Goal: Navigation & Orientation: Find specific page/section

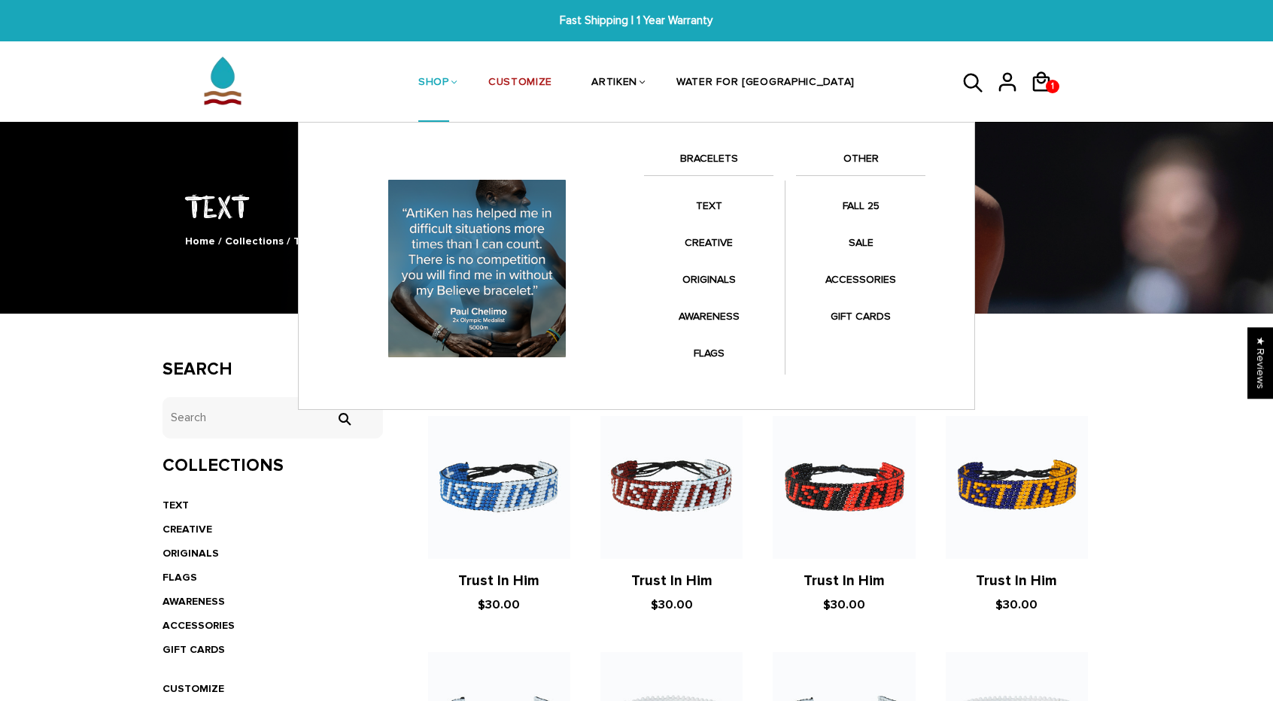
click at [449, 78] on link "SHOP" at bounding box center [433, 84] width 31 height 80
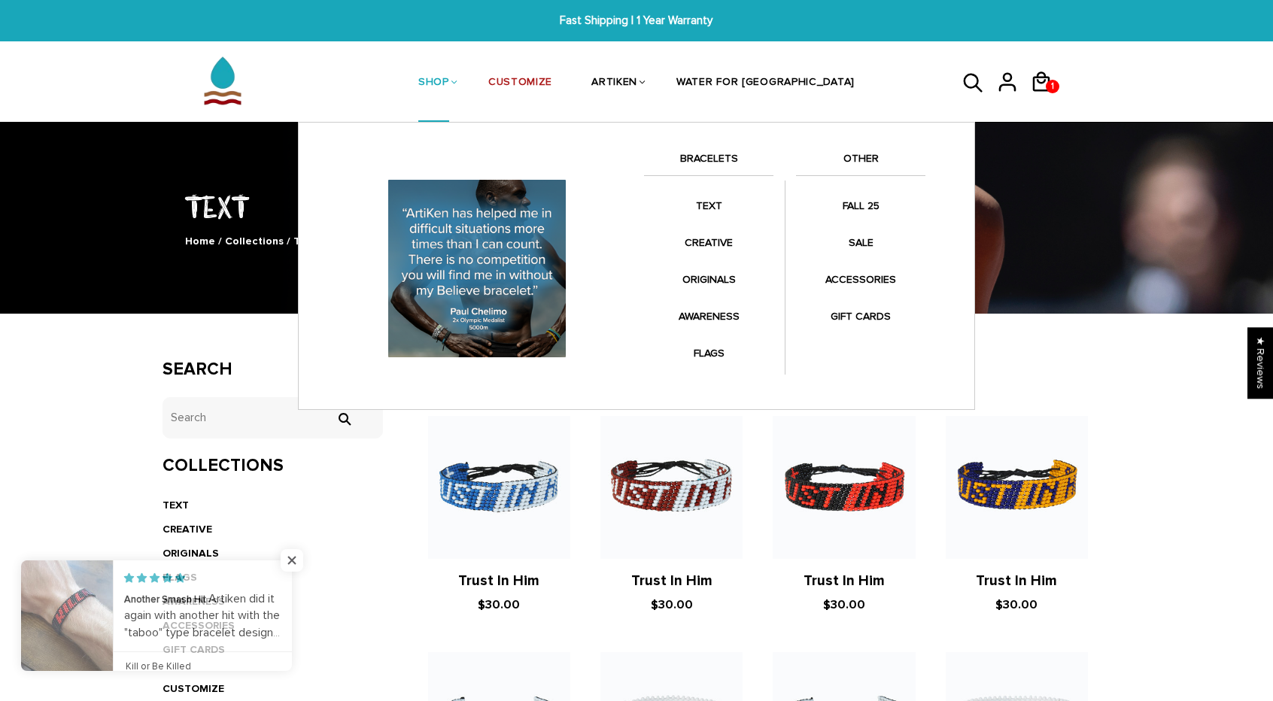
click at [695, 155] on link "BRACELETS" at bounding box center [708, 163] width 129 height 26
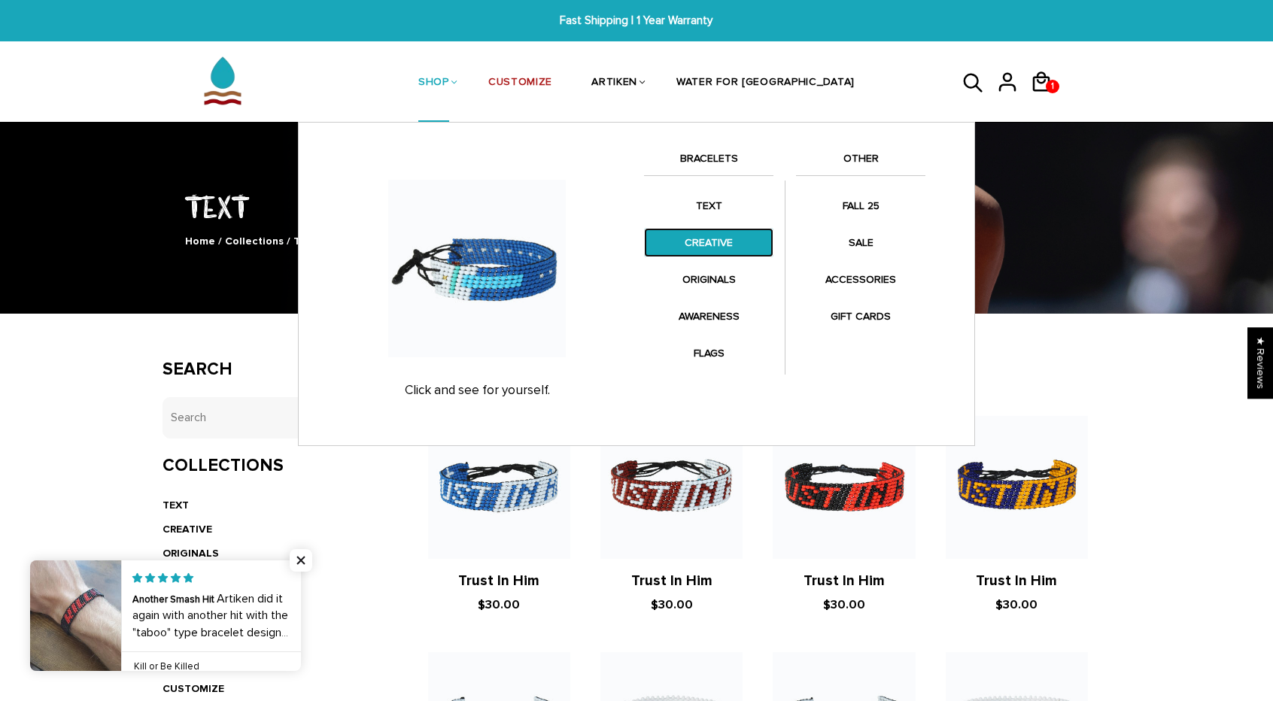
click at [695, 239] on link "CREATIVE" at bounding box center [708, 242] width 129 height 29
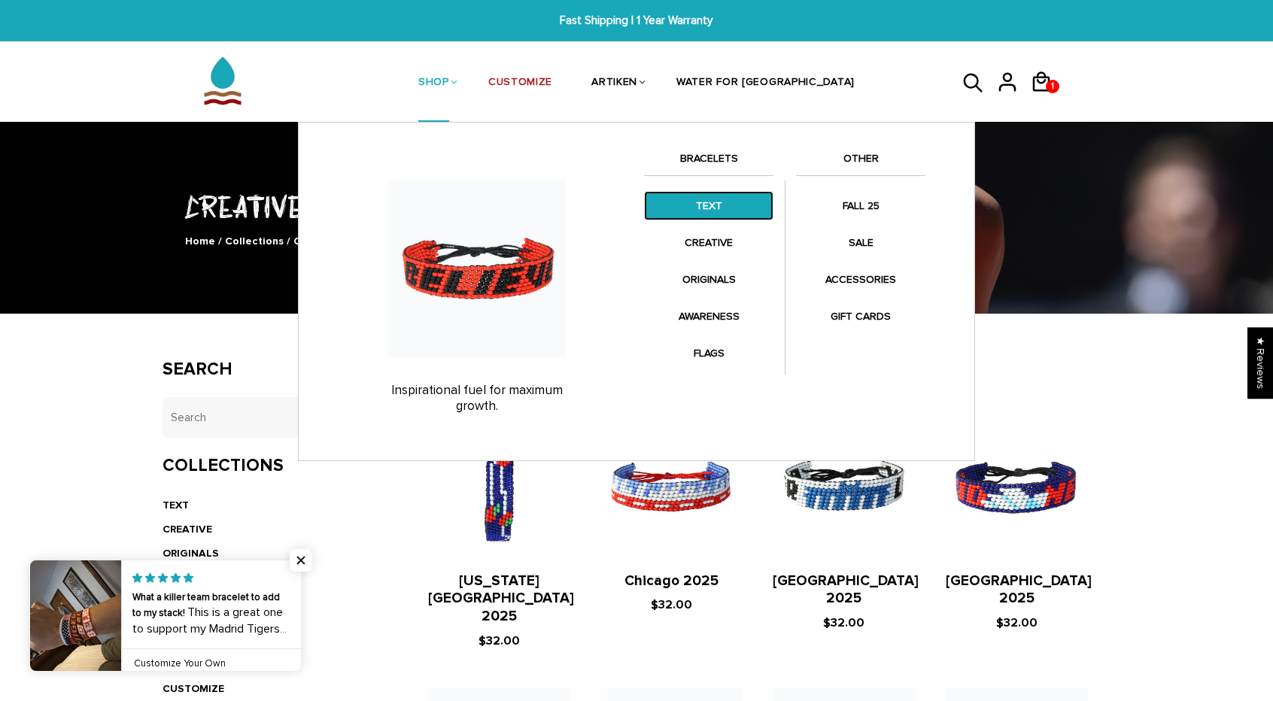
click at [713, 204] on link "TEXT" at bounding box center [708, 205] width 129 height 29
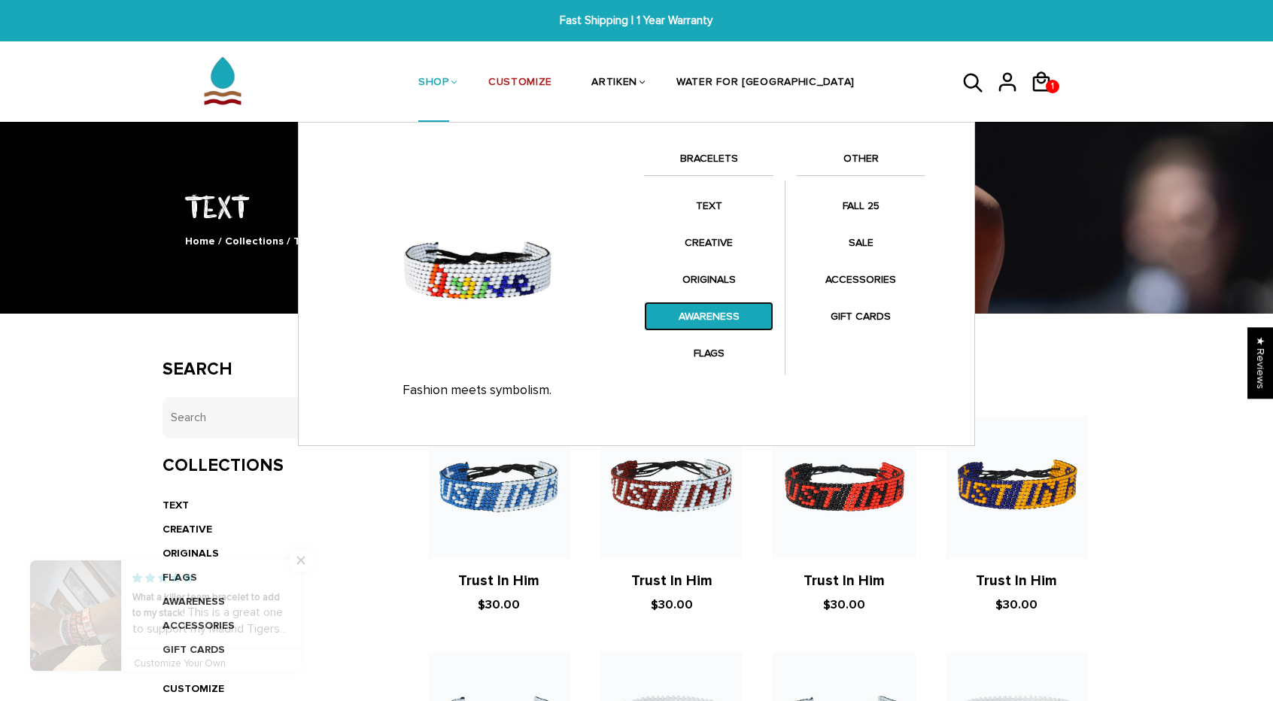
click at [683, 317] on link "AWARENESS" at bounding box center [708, 316] width 129 height 29
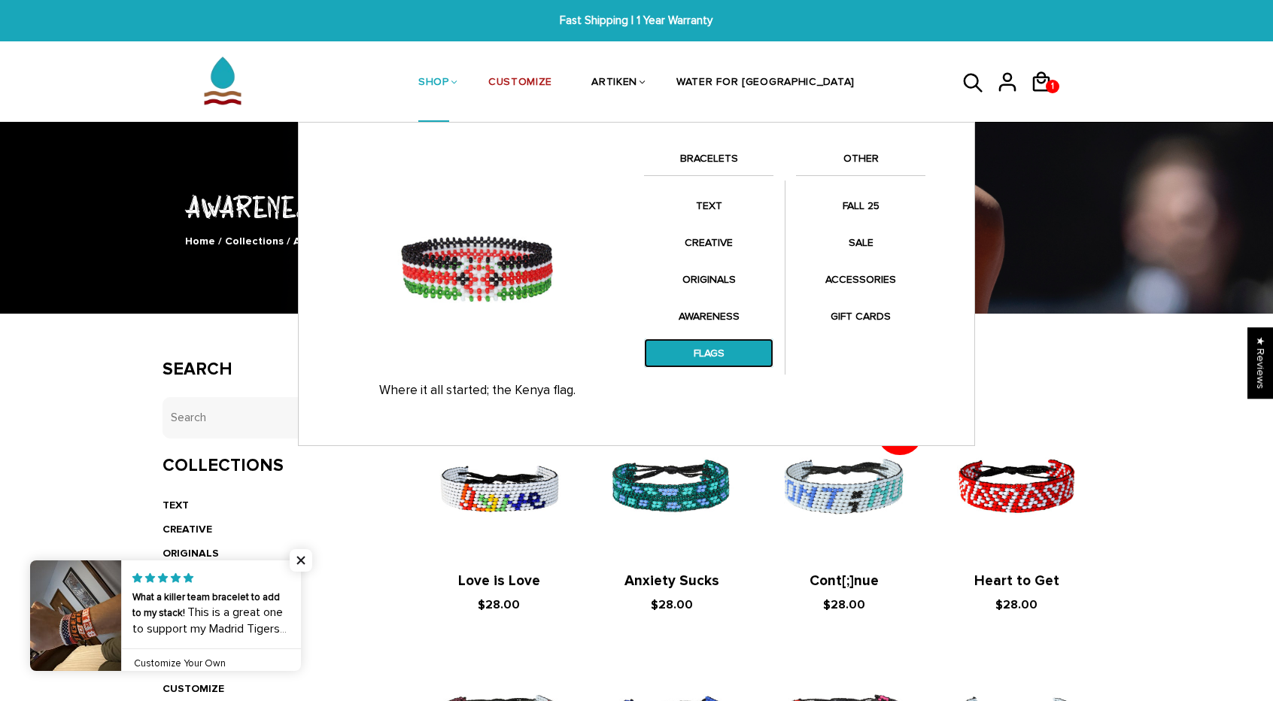
click at [684, 354] on link "FLAGS" at bounding box center [708, 353] width 129 height 29
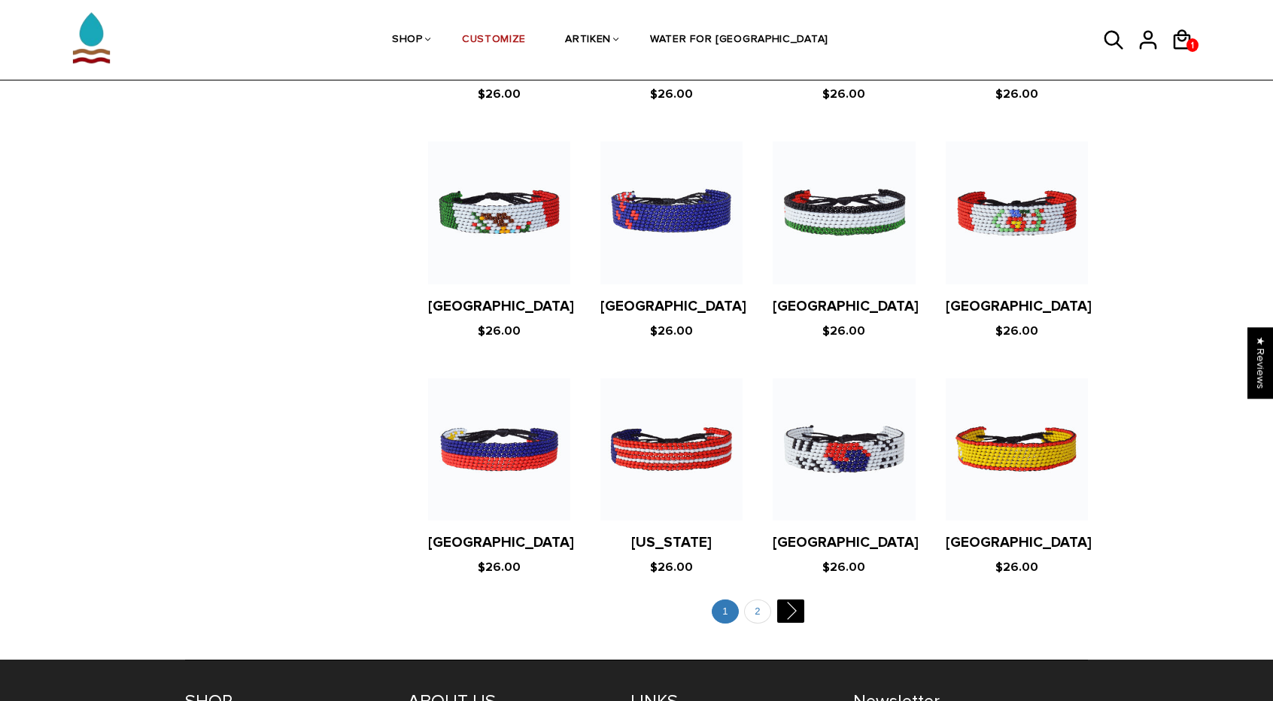
scroll to position [2726, 0]
